Goal: Entertainment & Leisure: Browse casually

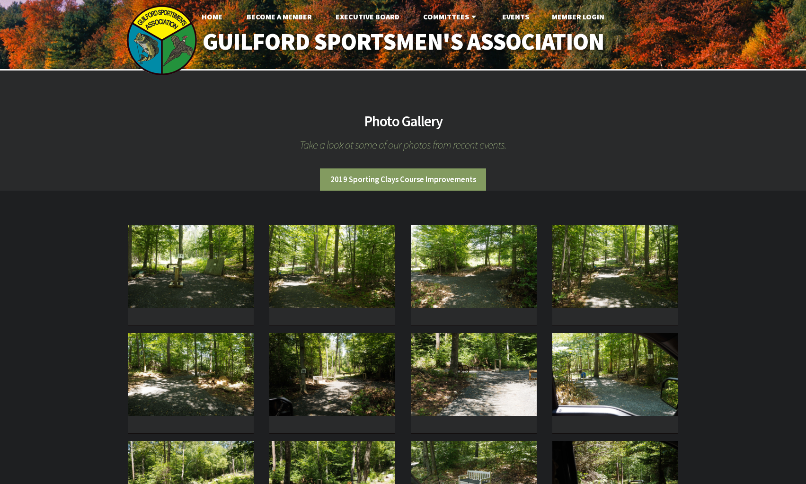
click at [727, 254] on section "Photo Gallery Take a look at some of our photos from recent events. 2019 Sporti…" at bounding box center [403, 469] width 806 height 796
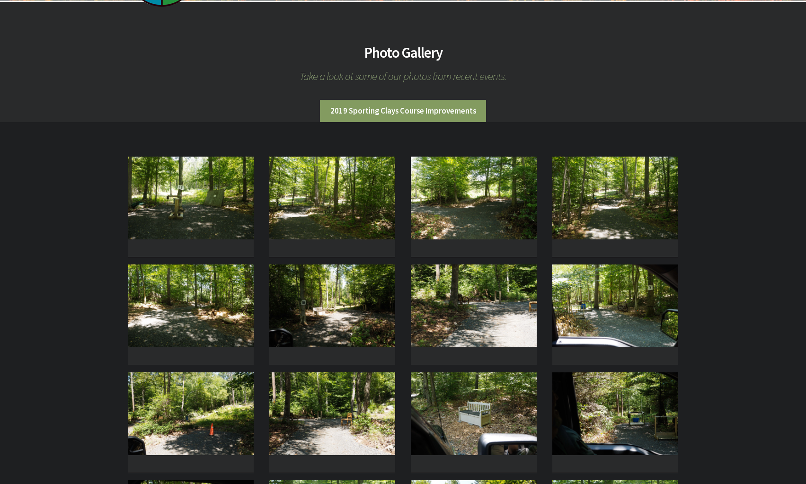
scroll to position [50, 0]
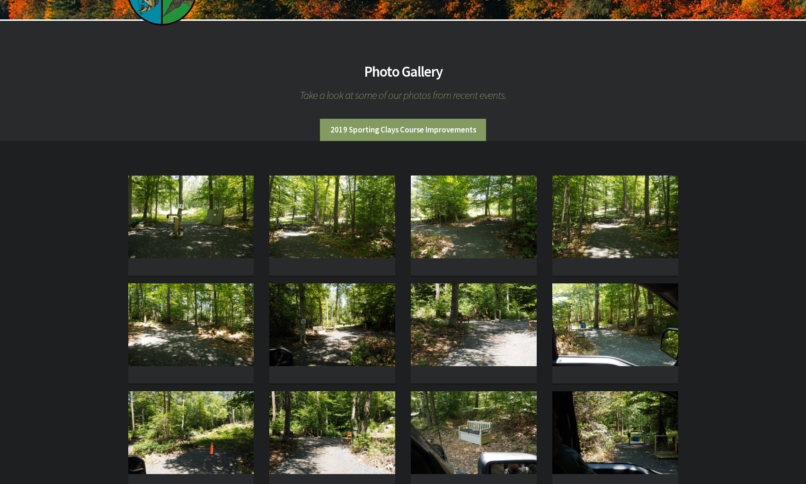
click at [726, 238] on section "Photo Gallery Take a look at some of our photos from recent events. 2019 Sporti…" at bounding box center [403, 419] width 806 height 796
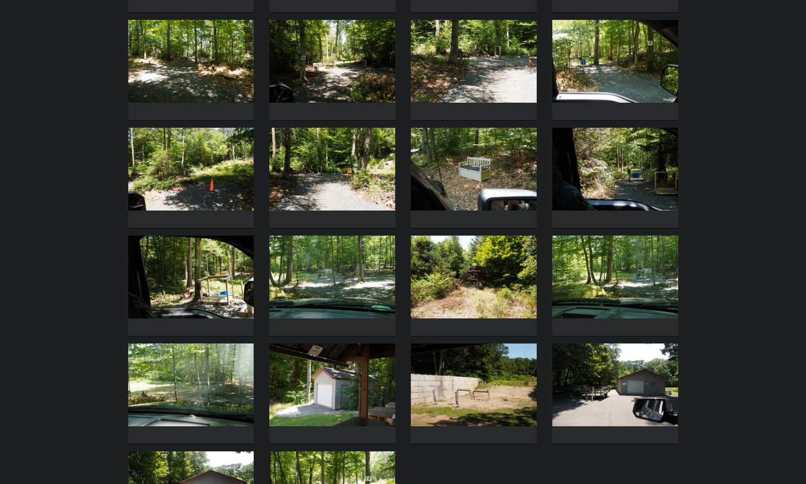
scroll to position [315, 0]
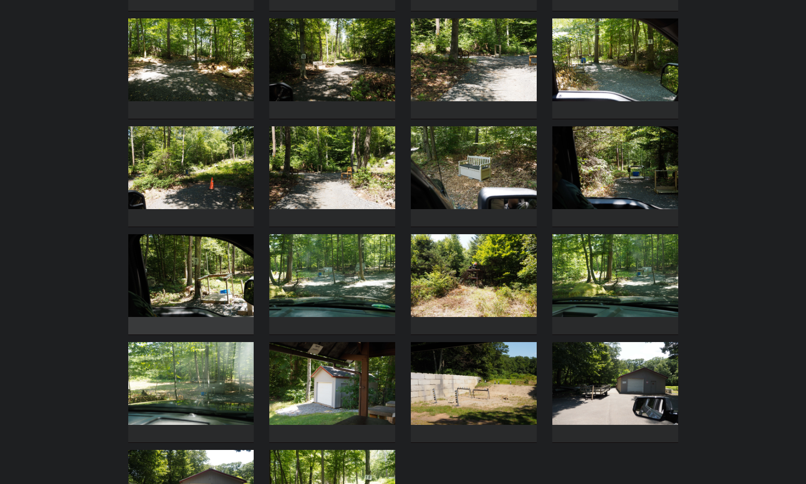
click at [182, 299] on img at bounding box center [191, 275] width 126 height 83
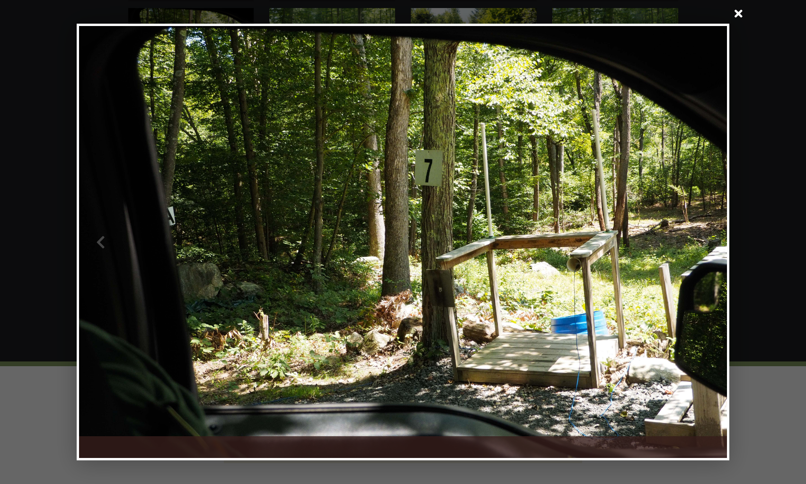
scroll to position [564, 0]
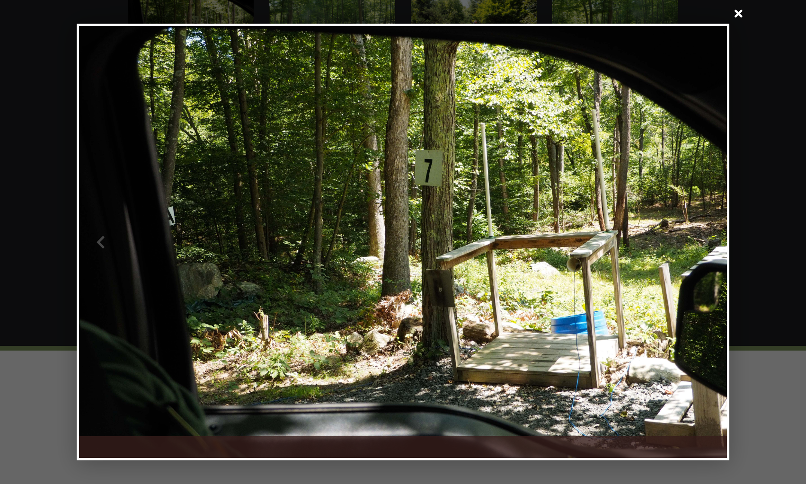
click at [735, 13] on span at bounding box center [738, 14] width 23 height 23
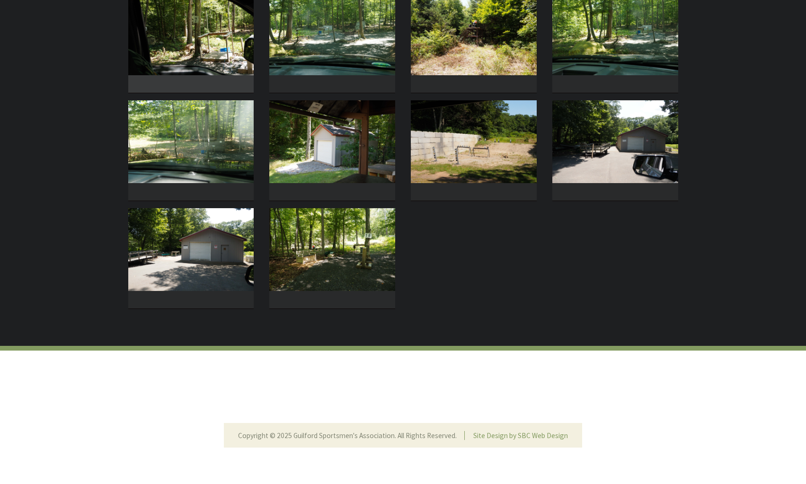
click at [241, 42] on img at bounding box center [191, 33] width 126 height 83
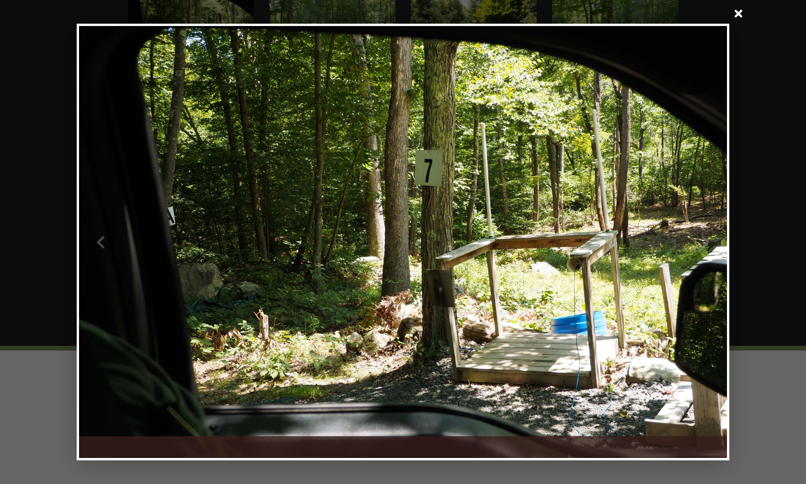
click at [703, 257] on div at bounding box center [565, 242] width 324 height 432
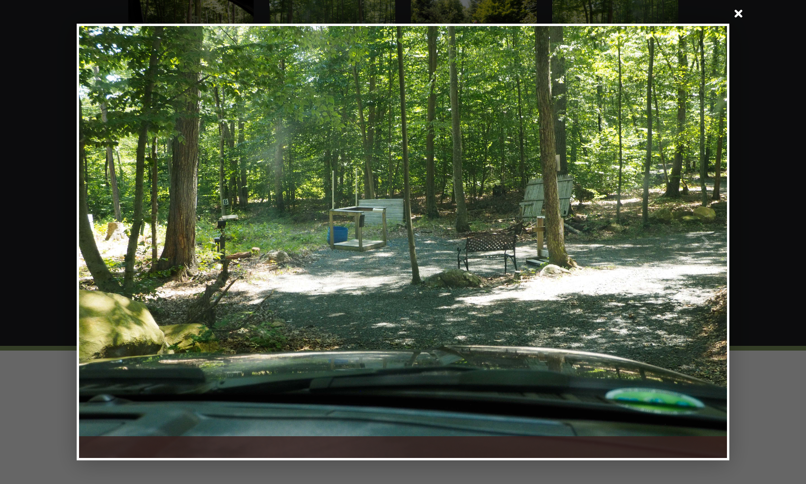
click at [703, 257] on div at bounding box center [565, 242] width 324 height 432
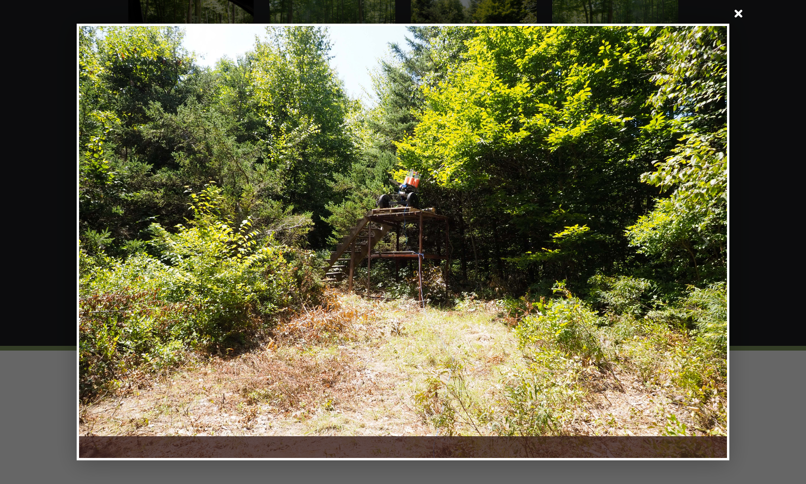
click at [703, 257] on div at bounding box center [565, 242] width 324 height 432
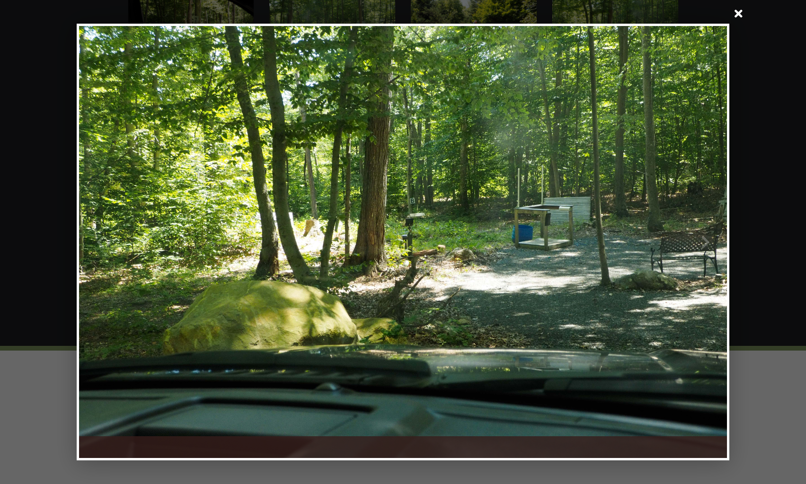
click at [703, 257] on div at bounding box center [565, 242] width 324 height 432
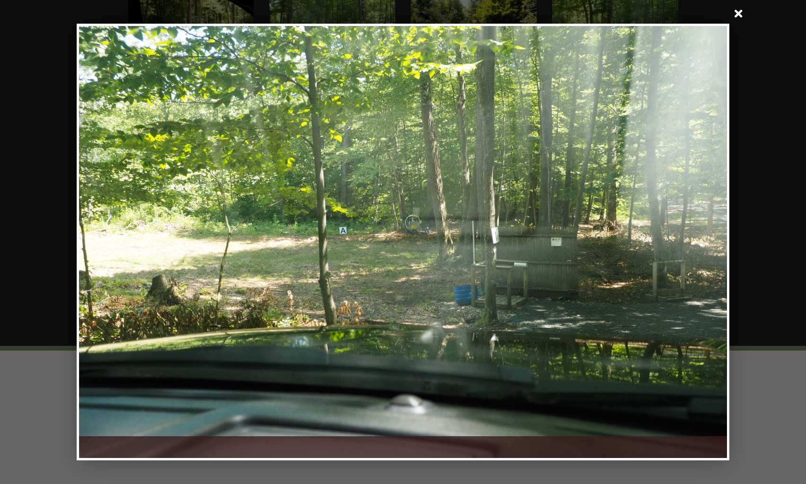
click at [700, 250] on div at bounding box center [565, 242] width 324 height 432
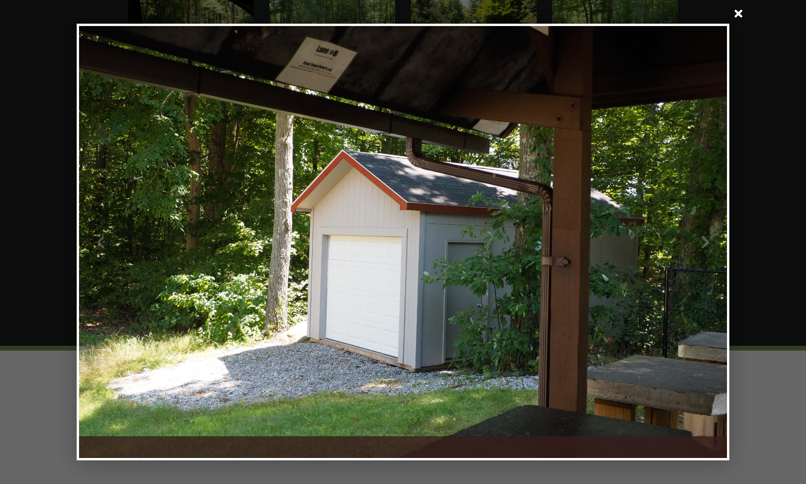
click at [700, 250] on div at bounding box center [565, 242] width 324 height 432
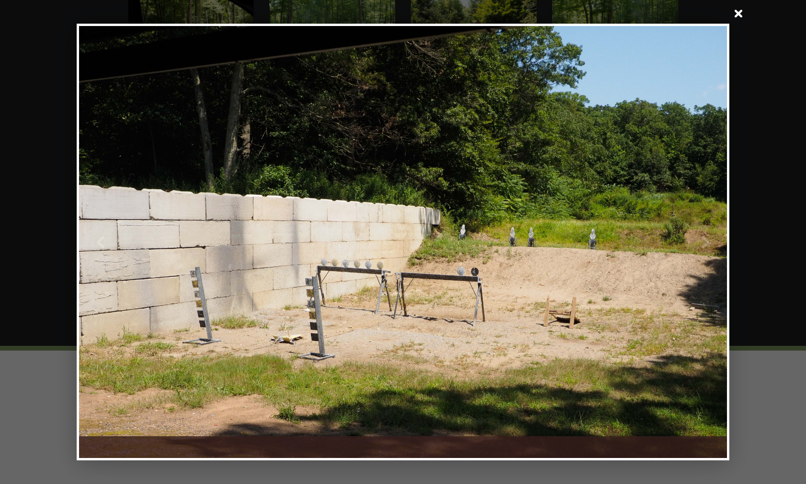
click at [700, 250] on div at bounding box center [565, 242] width 324 height 432
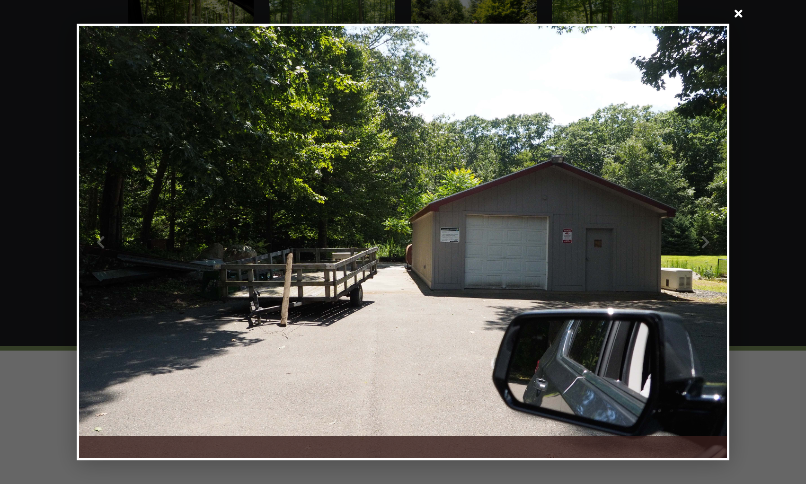
click at [700, 250] on div at bounding box center [565, 242] width 324 height 432
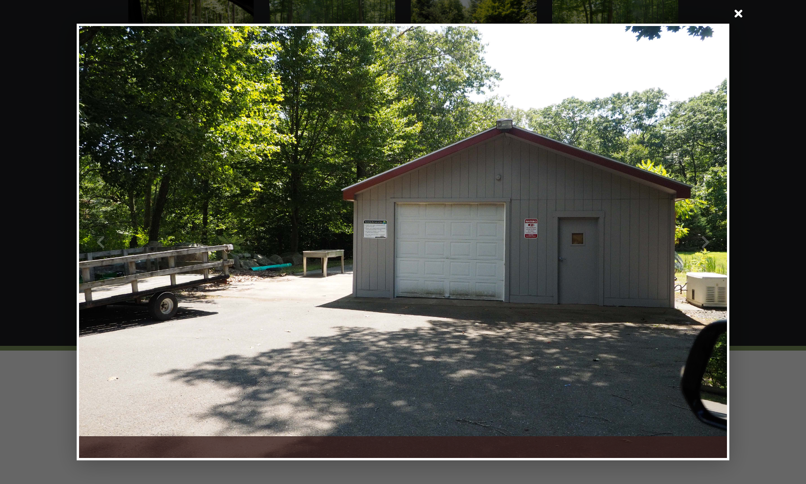
click at [700, 250] on div at bounding box center [565, 242] width 324 height 432
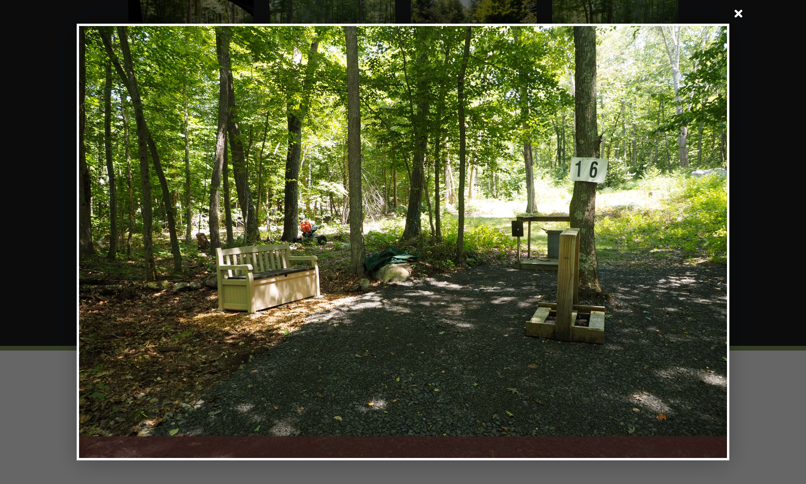
click at [700, 250] on div at bounding box center [565, 242] width 324 height 432
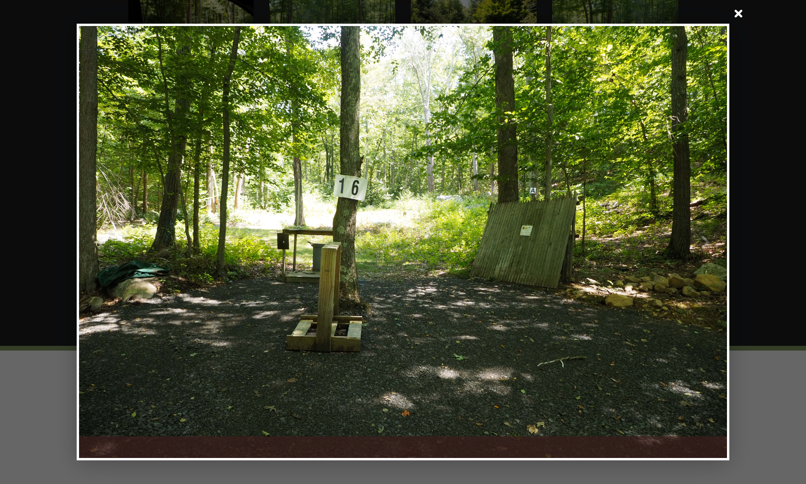
click at [700, 250] on div at bounding box center [565, 242] width 324 height 432
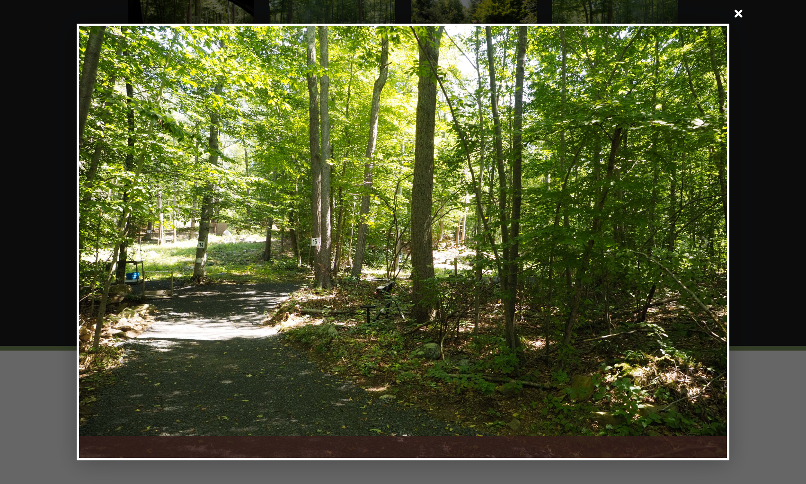
click at [700, 250] on div at bounding box center [565, 242] width 324 height 432
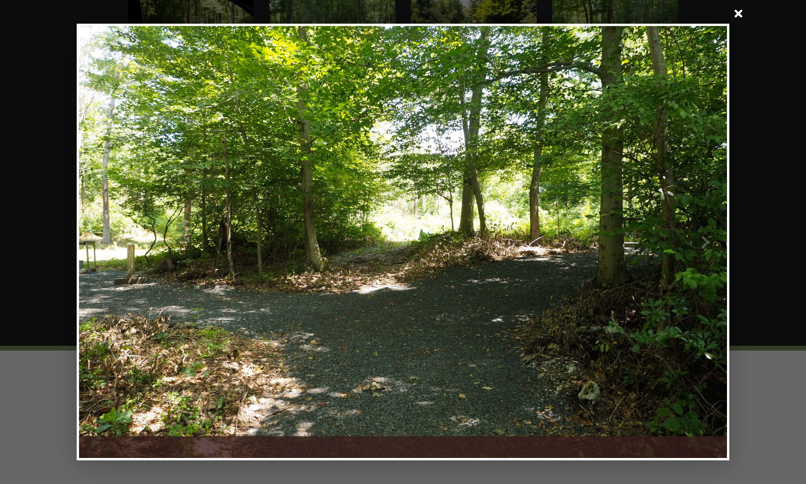
click at [700, 250] on div at bounding box center [565, 242] width 324 height 432
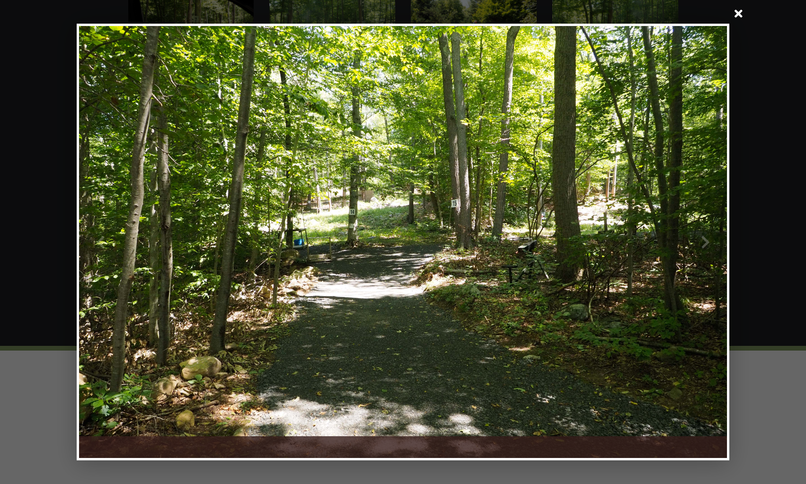
click at [700, 250] on div at bounding box center [565, 242] width 324 height 432
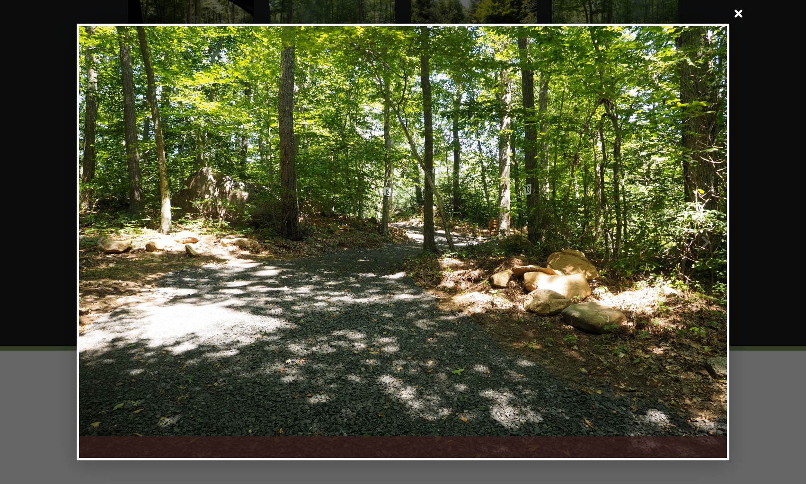
click at [700, 250] on div at bounding box center [565, 242] width 324 height 432
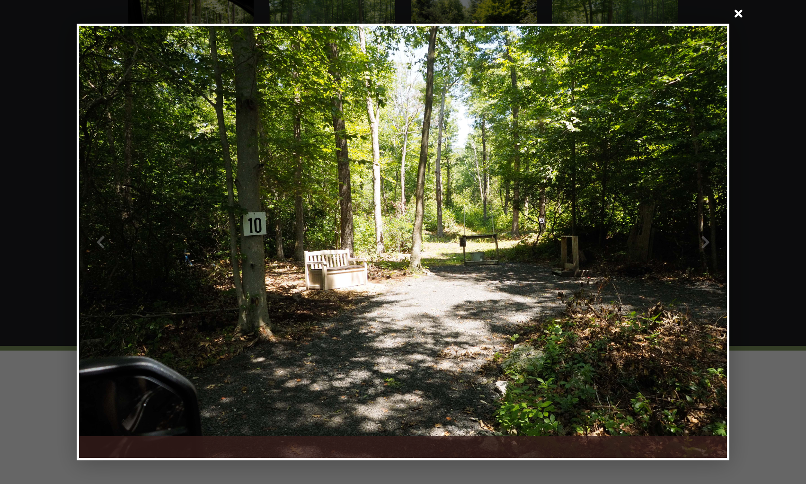
click at [700, 250] on div at bounding box center [565, 242] width 324 height 432
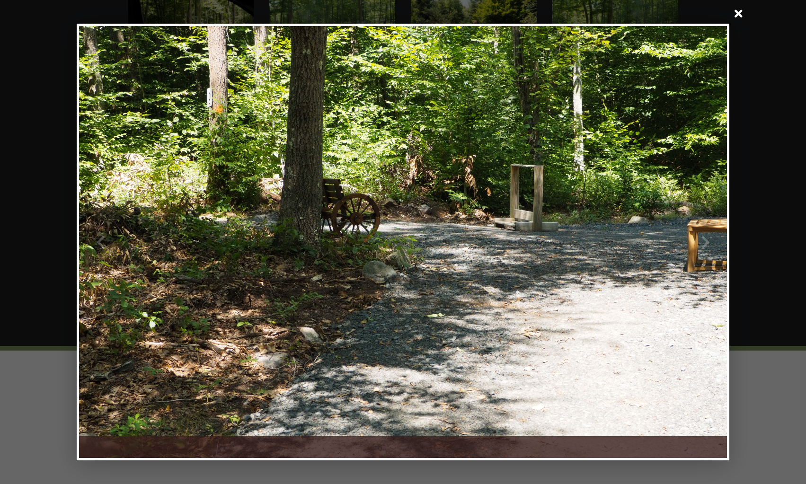
click at [700, 250] on div at bounding box center [565, 242] width 324 height 432
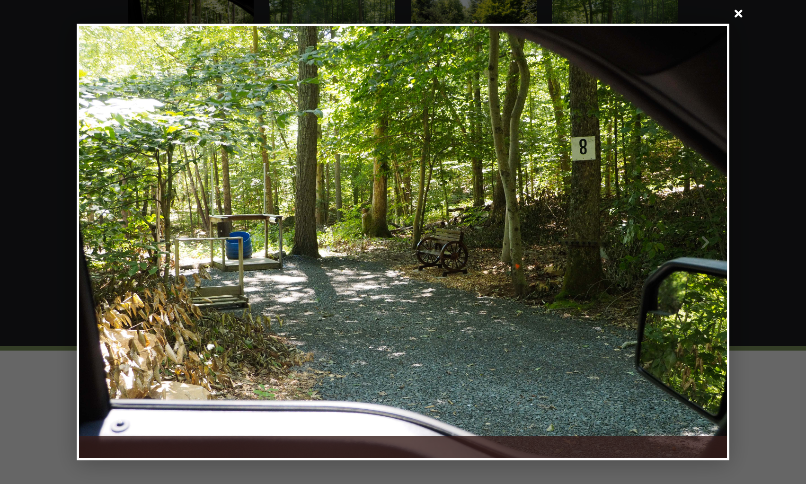
click at [738, 9] on span at bounding box center [738, 14] width 23 height 23
